Goal: Task Accomplishment & Management: Use online tool/utility

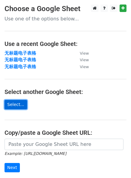
click at [20, 107] on link "Select..." at bounding box center [16, 104] width 23 height 9
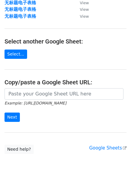
scroll to position [73, 0]
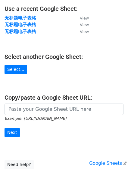
scroll to position [35, 0]
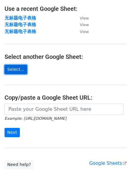
click at [11, 68] on link "Select..." at bounding box center [16, 69] width 23 height 9
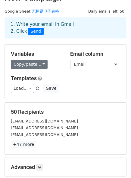
scroll to position [8, 0]
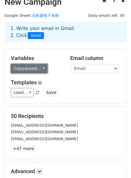
click at [40, 70] on link "Copy/paste..." at bounding box center [29, 68] width 37 height 9
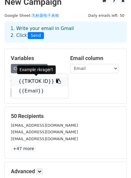
click at [37, 82] on link "{{TIKTOK ID}}" at bounding box center [39, 82] width 57 height 10
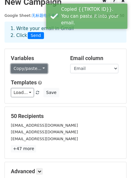
click at [35, 70] on link "Copy/paste..." at bounding box center [29, 68] width 37 height 9
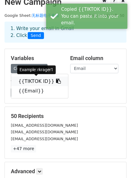
click at [56, 82] on icon at bounding box center [58, 81] width 5 height 5
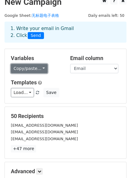
click at [39, 70] on link "Copy/paste..." at bounding box center [29, 68] width 37 height 9
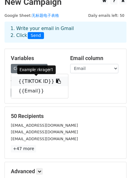
click at [56, 81] on icon at bounding box center [58, 81] width 5 height 5
